Goal: Complete application form

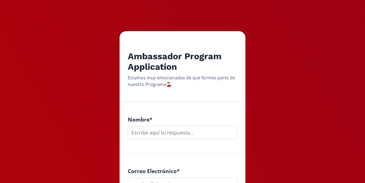
scroll to position [61, 0]
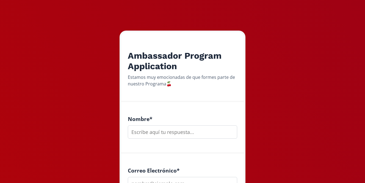
click at [163, 135] on input "text" at bounding box center [182, 131] width 109 height 13
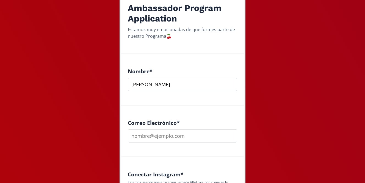
scroll to position [118, 0]
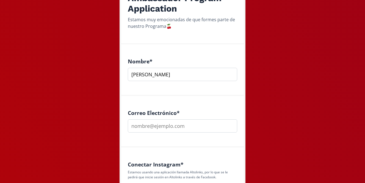
type input "[PERSON_NAME]"
click at [173, 126] on input "email" at bounding box center [182, 125] width 109 height 13
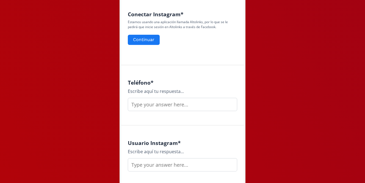
scroll to position [270, 0]
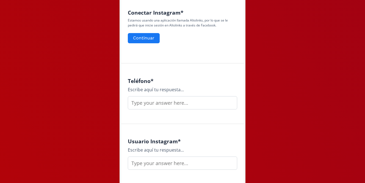
type input "[PERSON_NAME][EMAIL_ADDRESS][DOMAIN_NAME]"
click at [170, 103] on input "text" at bounding box center [182, 102] width 109 height 13
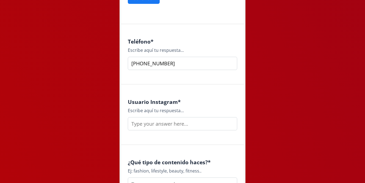
scroll to position [320, 0]
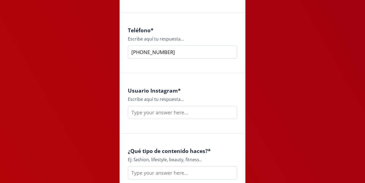
type input "[PHONE_NUMBER]"
click at [192, 116] on input "text" at bounding box center [182, 112] width 109 height 13
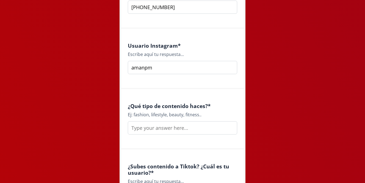
scroll to position [374, 0]
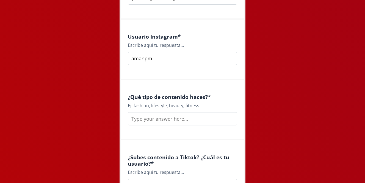
type input "amanpm"
click at [213, 122] on input "text" at bounding box center [182, 118] width 109 height 13
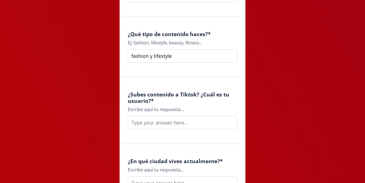
scroll to position [446, 0]
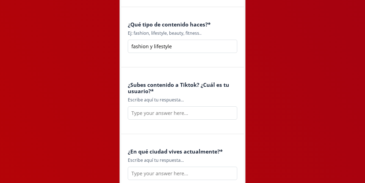
type input "fashion y lifestyle"
click at [218, 117] on input "text" at bounding box center [182, 112] width 109 height 13
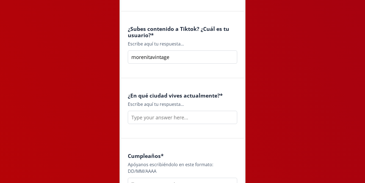
scroll to position [503, 0]
type input "morenitavintage"
click at [223, 115] on input "text" at bounding box center [182, 116] width 109 height 13
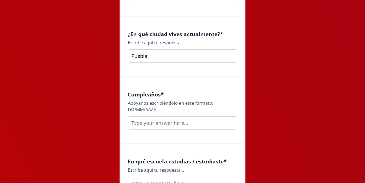
scroll to position [565, 0]
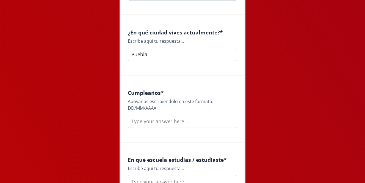
type input "Puebla"
click at [199, 124] on input "text" at bounding box center [182, 120] width 109 height 13
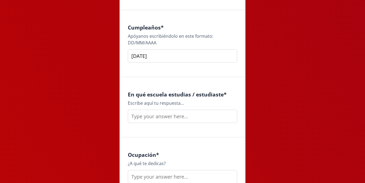
scroll to position [636, 0]
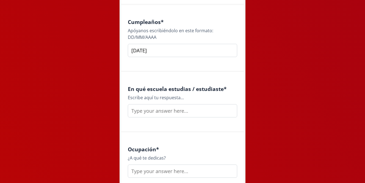
type input "[DATE]"
click at [211, 110] on input "text" at bounding box center [182, 110] width 109 height 13
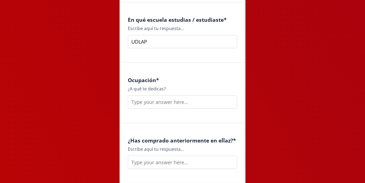
scroll to position [709, 0]
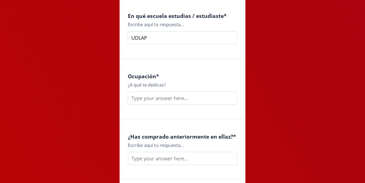
type input "UDLAP"
click at [205, 100] on input "text" at bounding box center [182, 97] width 109 height 13
type input "f"
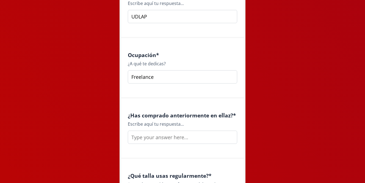
scroll to position [742, 0]
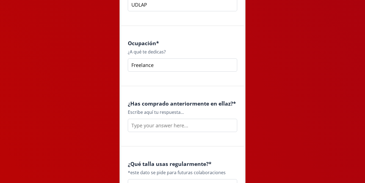
type input "Freelance"
click at [203, 125] on input "text" at bounding box center [182, 124] width 109 height 13
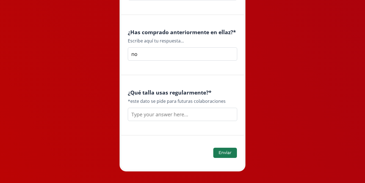
scroll to position [821, 0]
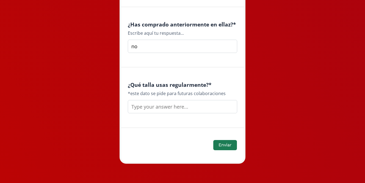
type input "no"
click at [181, 108] on input "text" at bounding box center [182, 106] width 109 height 13
type input "s"
click at [224, 143] on button "Enviar" at bounding box center [225, 145] width 25 height 12
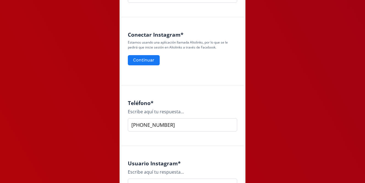
scroll to position [223, 0]
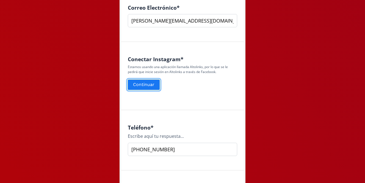
click at [151, 83] on button "Continuar" at bounding box center [144, 85] width 34 height 12
